Goal: Browse casually

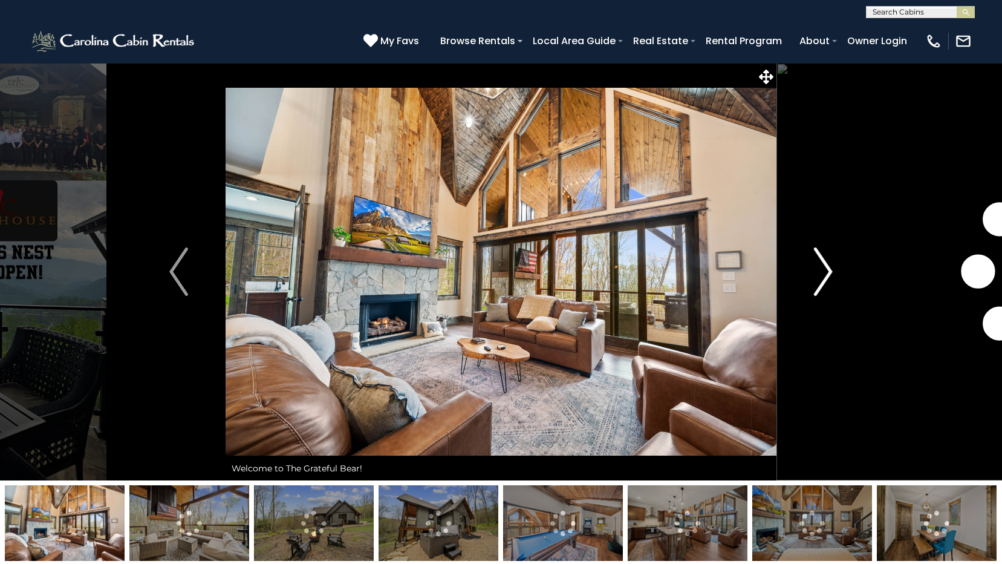
click at [829, 271] on img "Next" at bounding box center [823, 271] width 18 height 48
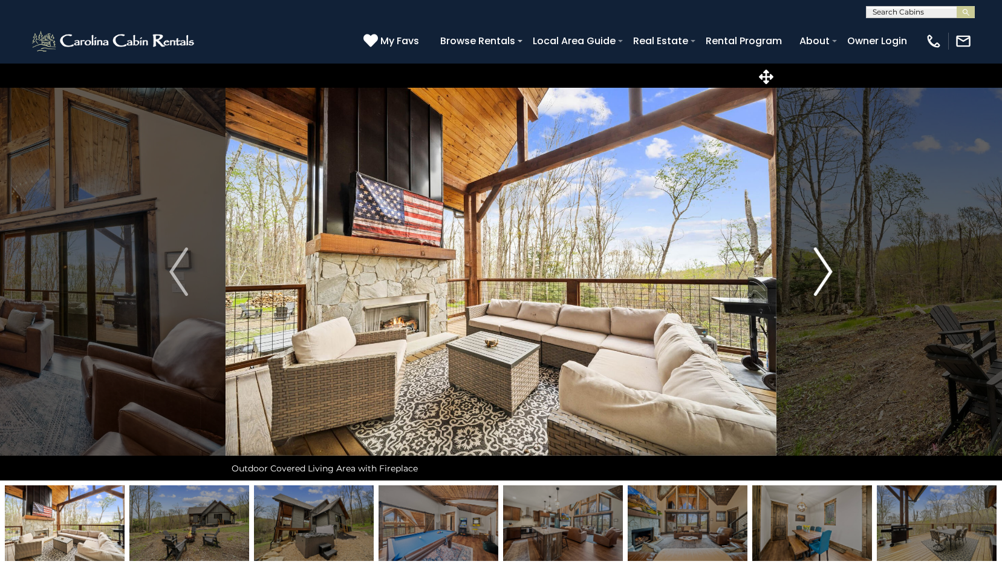
click at [829, 271] on img "Next" at bounding box center [823, 271] width 18 height 48
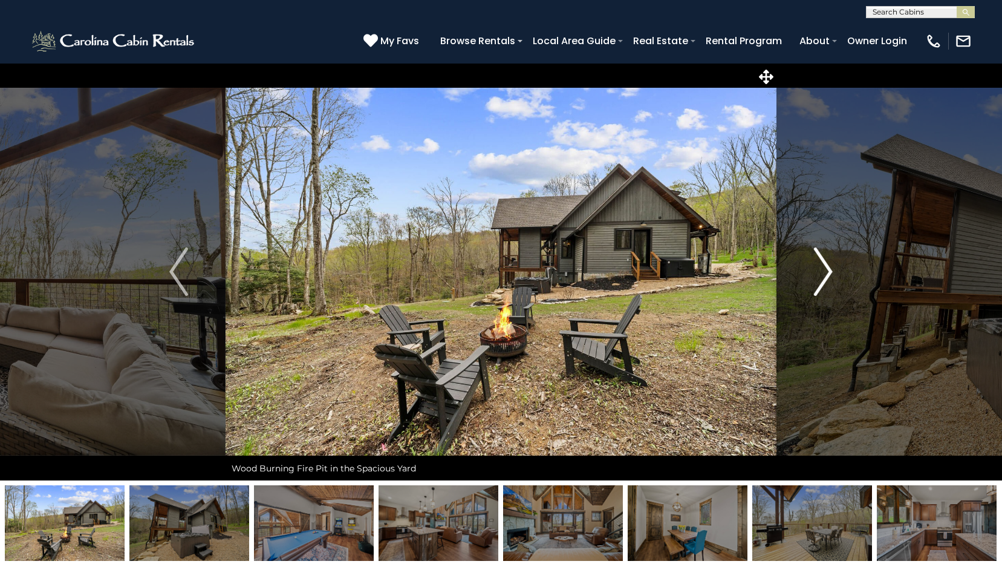
click at [829, 271] on img "Next" at bounding box center [823, 271] width 18 height 48
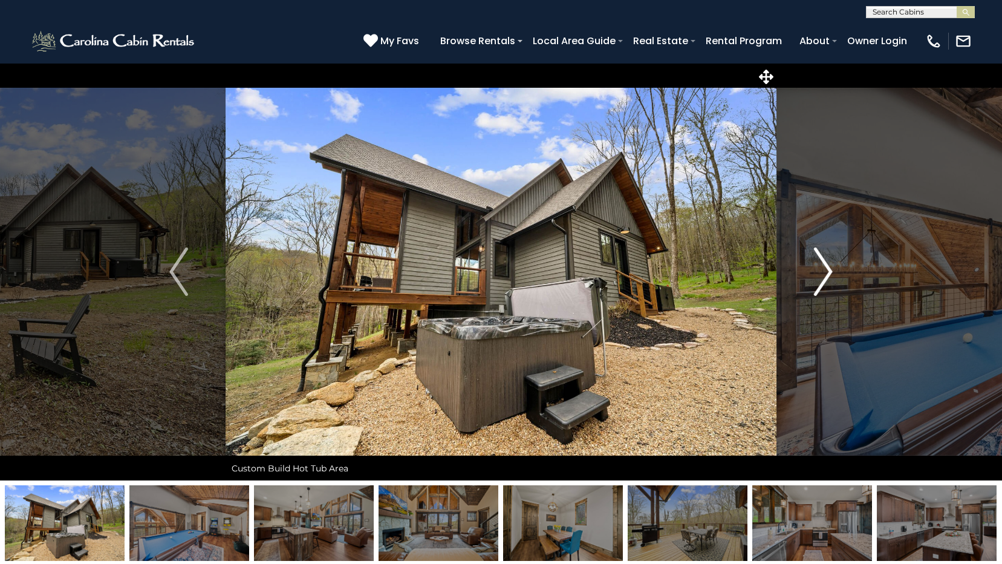
click at [829, 268] on img "Next" at bounding box center [823, 271] width 18 height 48
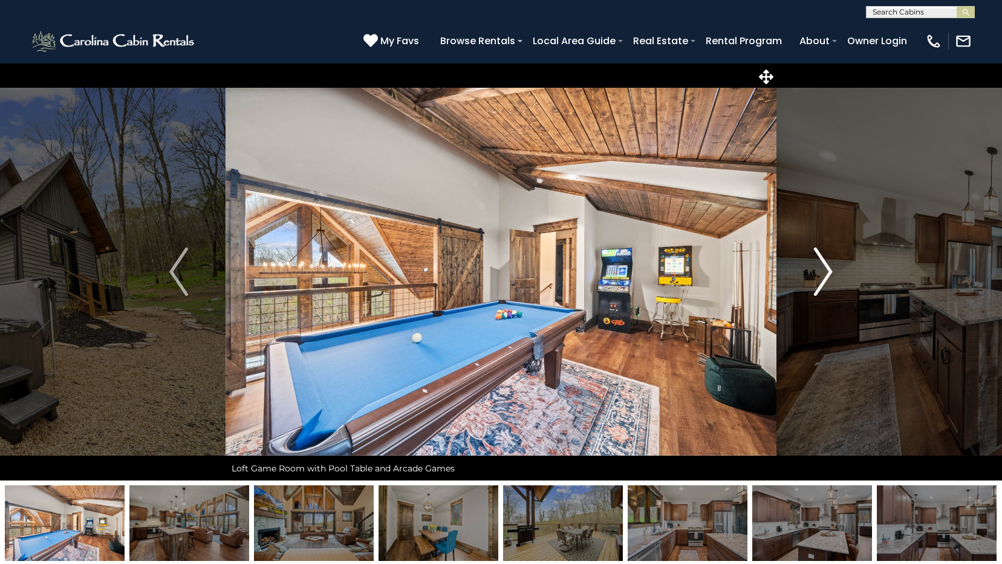
click at [829, 268] on img "Next" at bounding box center [823, 271] width 18 height 48
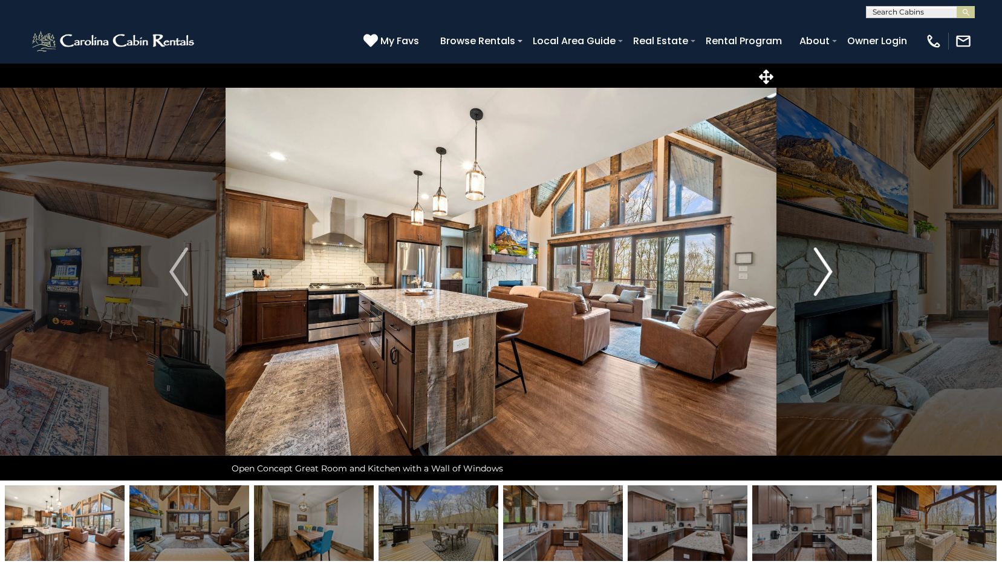
click at [829, 268] on img "Next" at bounding box center [823, 271] width 18 height 48
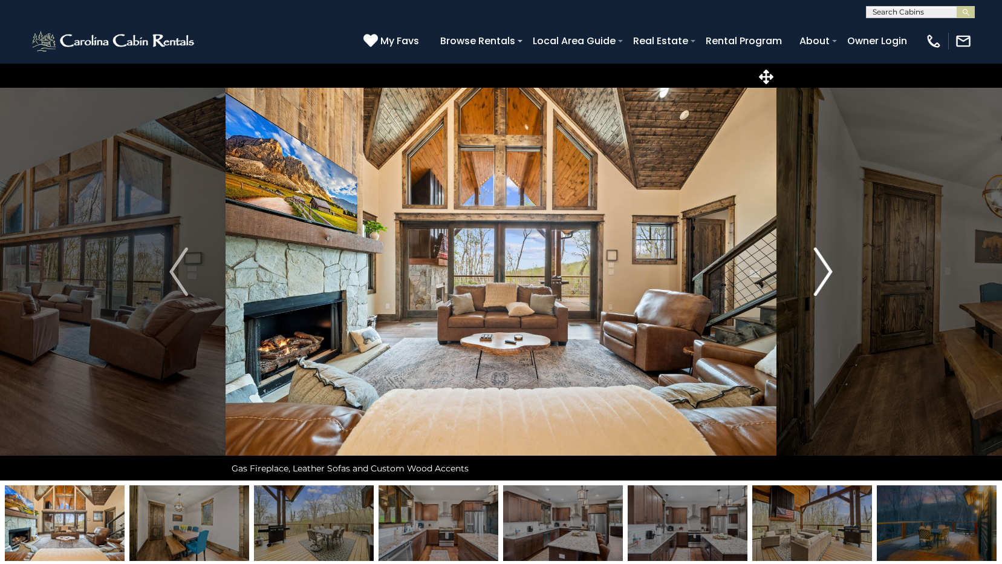
click at [829, 268] on img "Next" at bounding box center [823, 271] width 18 height 48
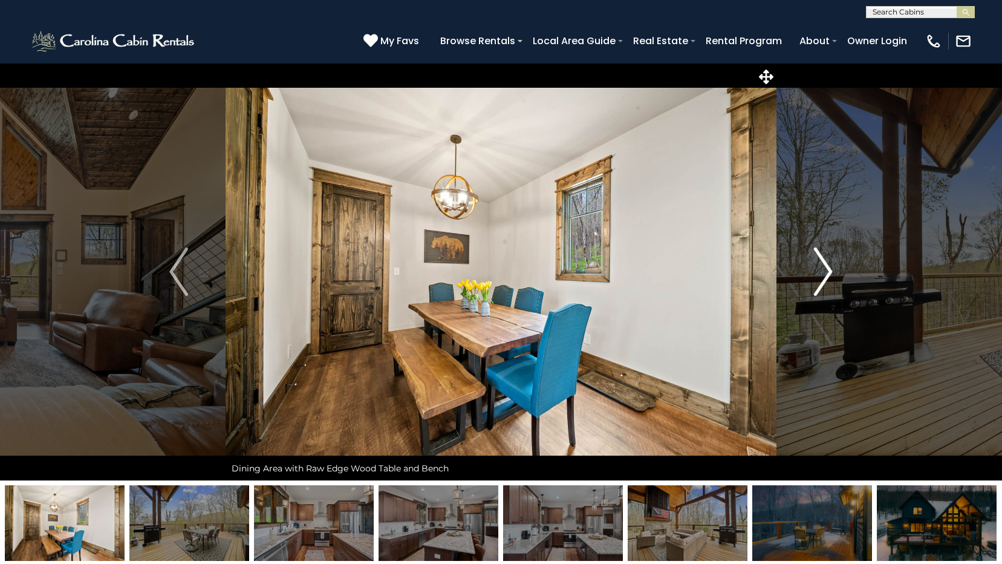
click at [829, 268] on img "Next" at bounding box center [823, 271] width 18 height 48
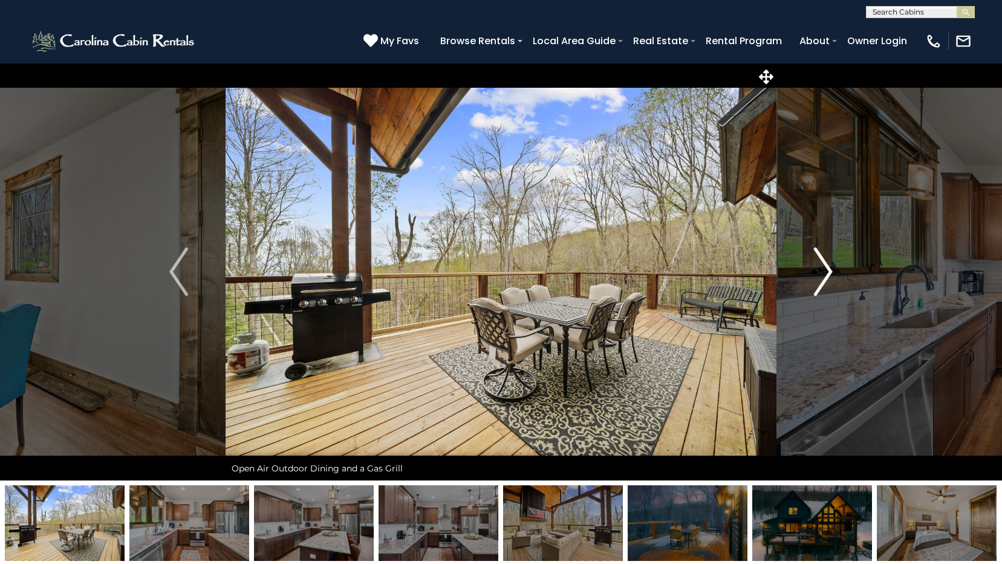
click at [829, 265] on img "Next" at bounding box center [823, 271] width 18 height 48
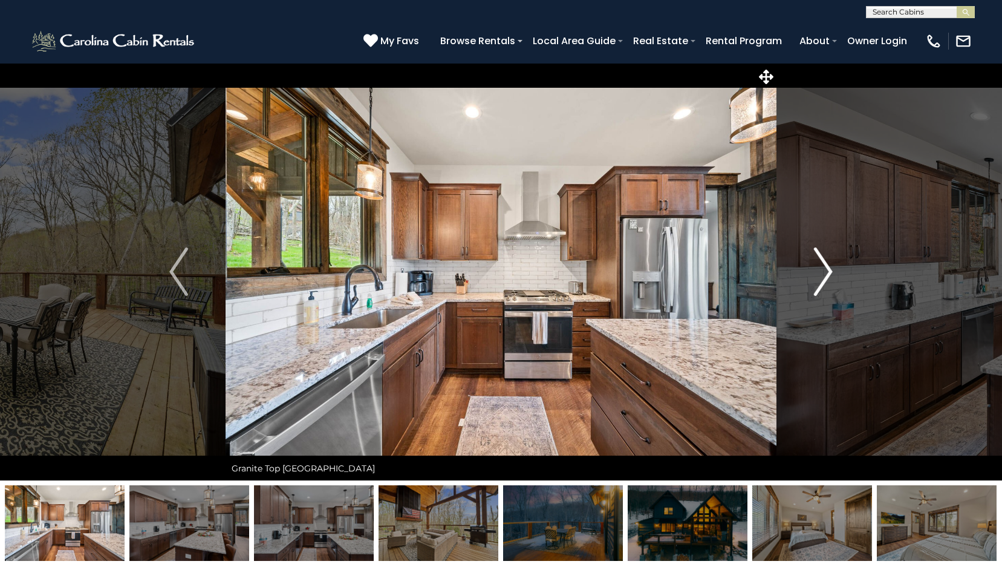
click at [821, 273] on img "Next" at bounding box center [823, 271] width 18 height 48
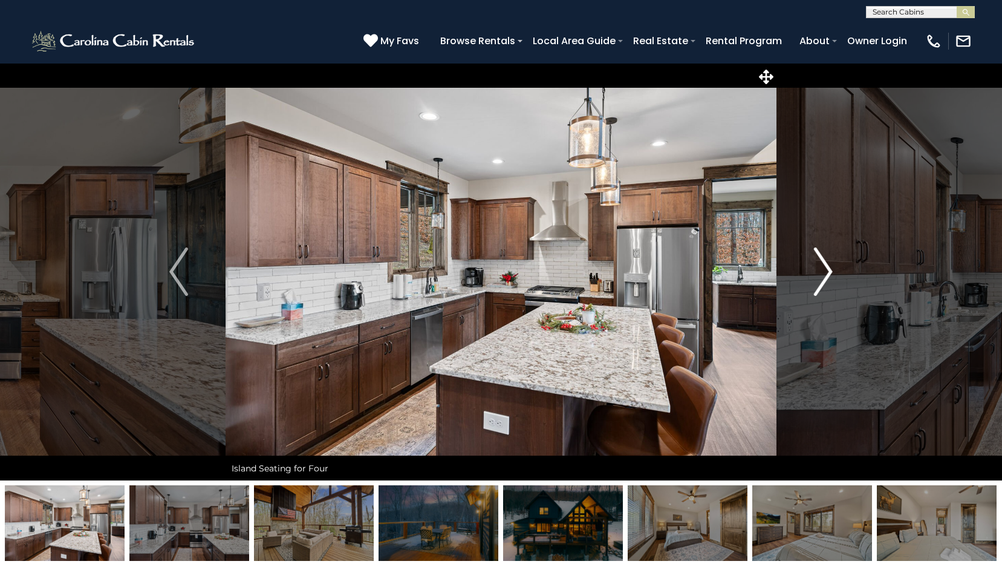
click at [821, 273] on img "Next" at bounding box center [823, 271] width 18 height 48
